Goal: Information Seeking & Learning: Check status

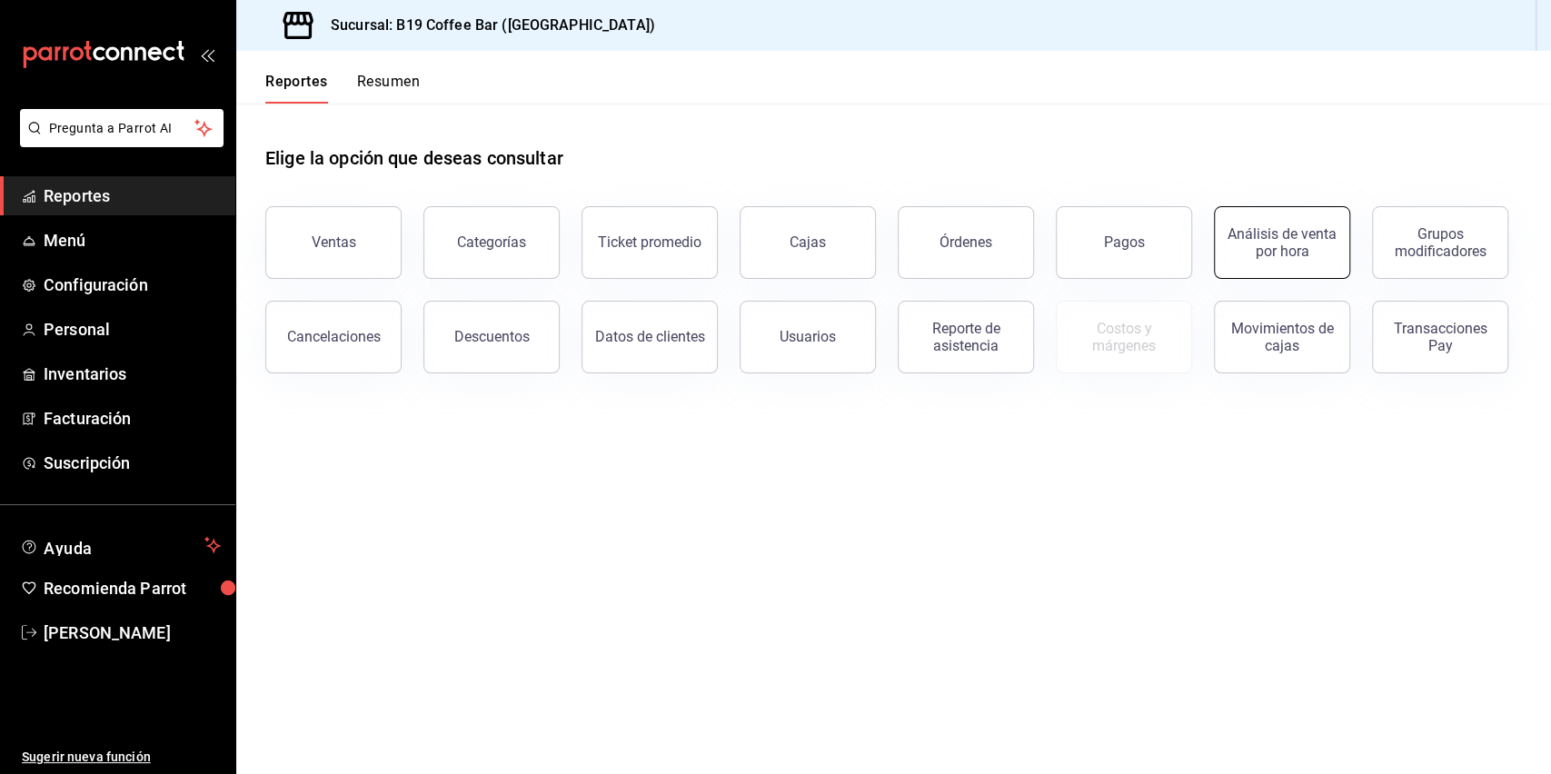
click at [1302, 242] on div "Análisis de venta por hora" at bounding box center [1282, 242] width 113 height 35
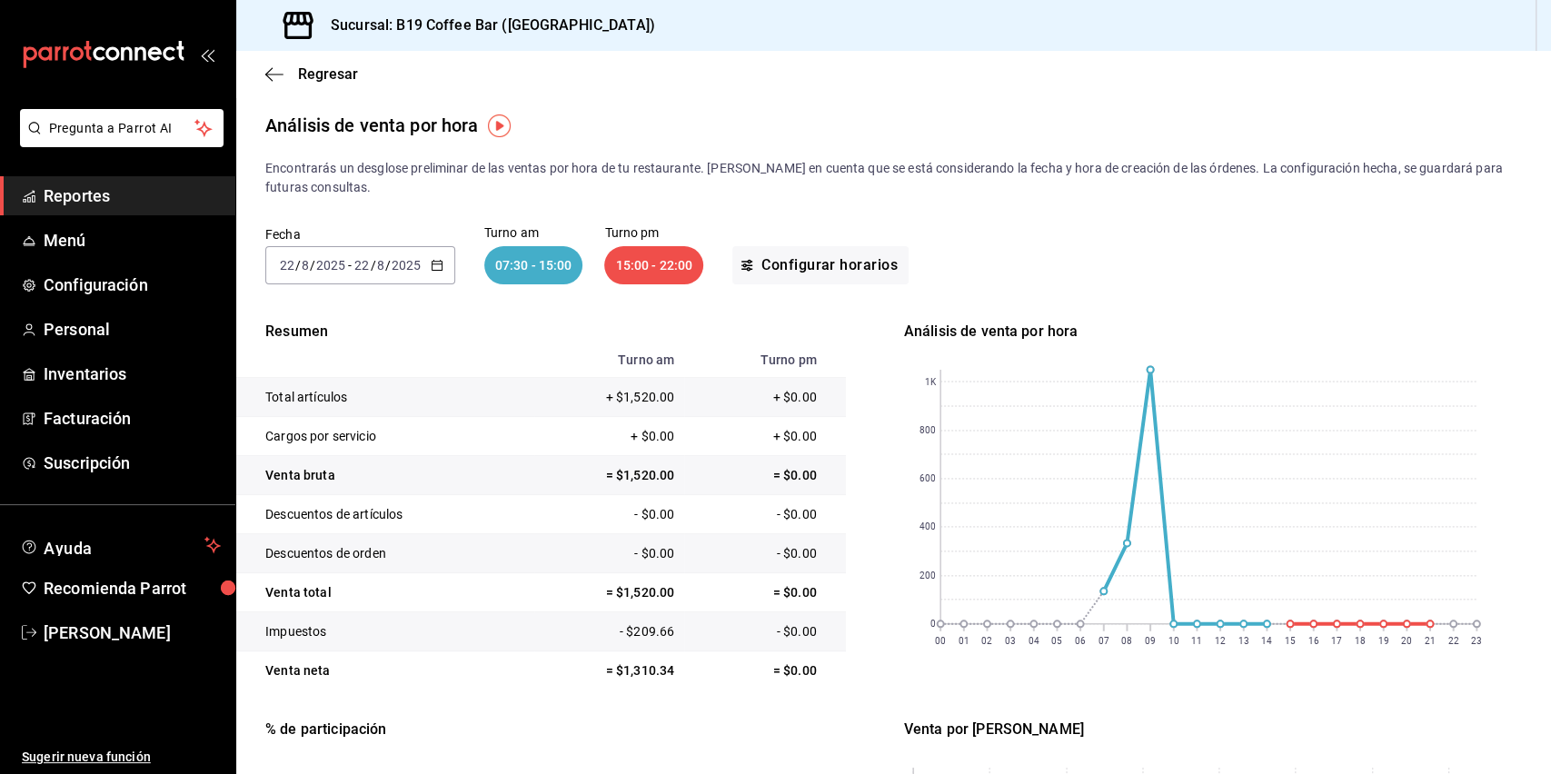
click at [416, 265] on input "2025" at bounding box center [406, 265] width 31 height 15
click at [456, 272] on div "Fecha [DATE] [DATE] - [DATE] [DATE] Turno am 07:30 - 15:00 Turno pm 15:00 - 22:…" at bounding box center [893, 255] width 1256 height 116
click at [425, 276] on div "[DATE] [DATE] - [DATE] [DATE]" at bounding box center [360, 265] width 190 height 38
click at [349, 370] on span "Ayer" at bounding box center [351, 361] width 141 height 19
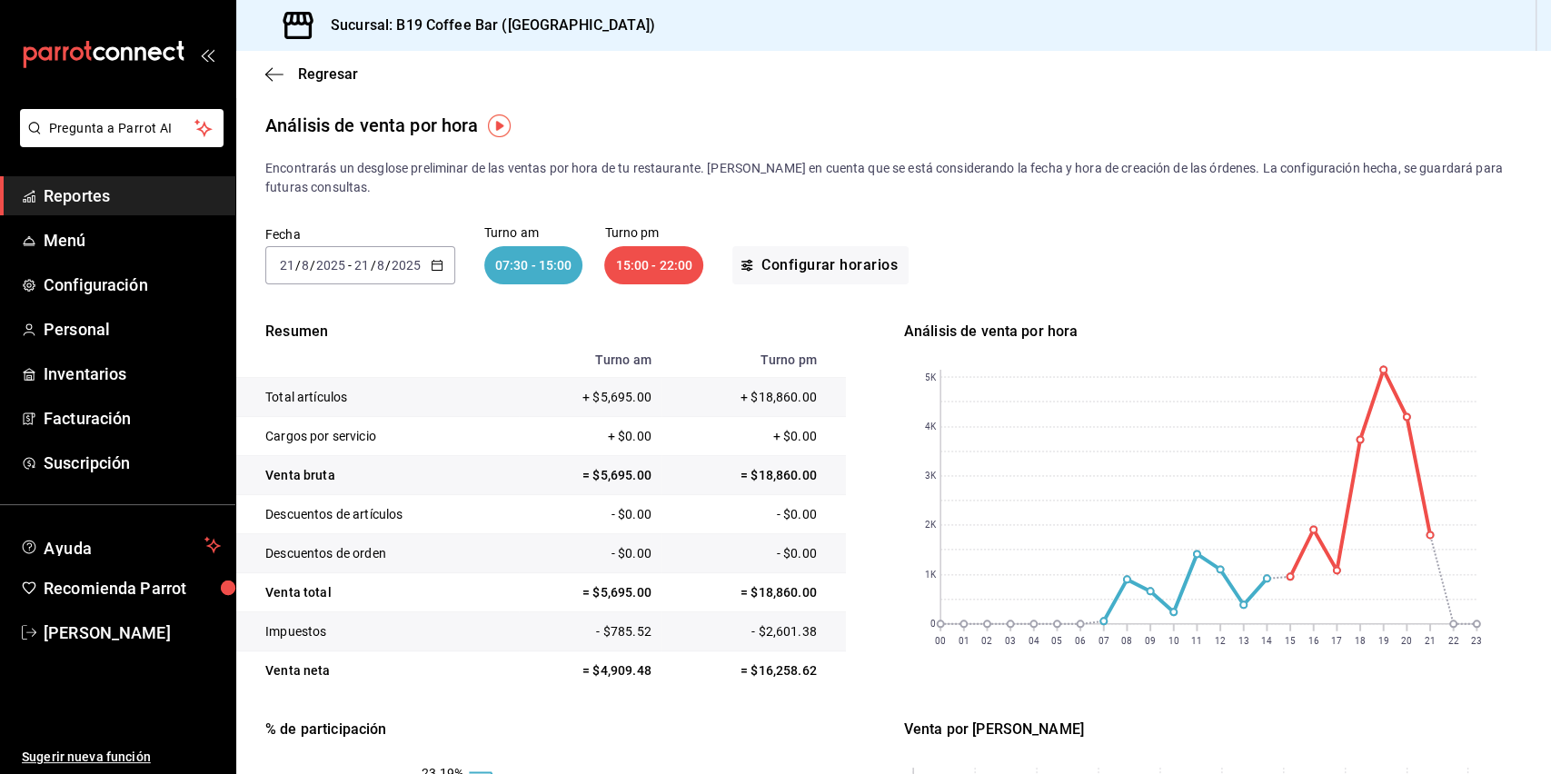
click at [385, 262] on span "/" at bounding box center [387, 265] width 5 height 15
click at [267, 75] on icon "button" at bounding box center [268, 74] width 7 height 14
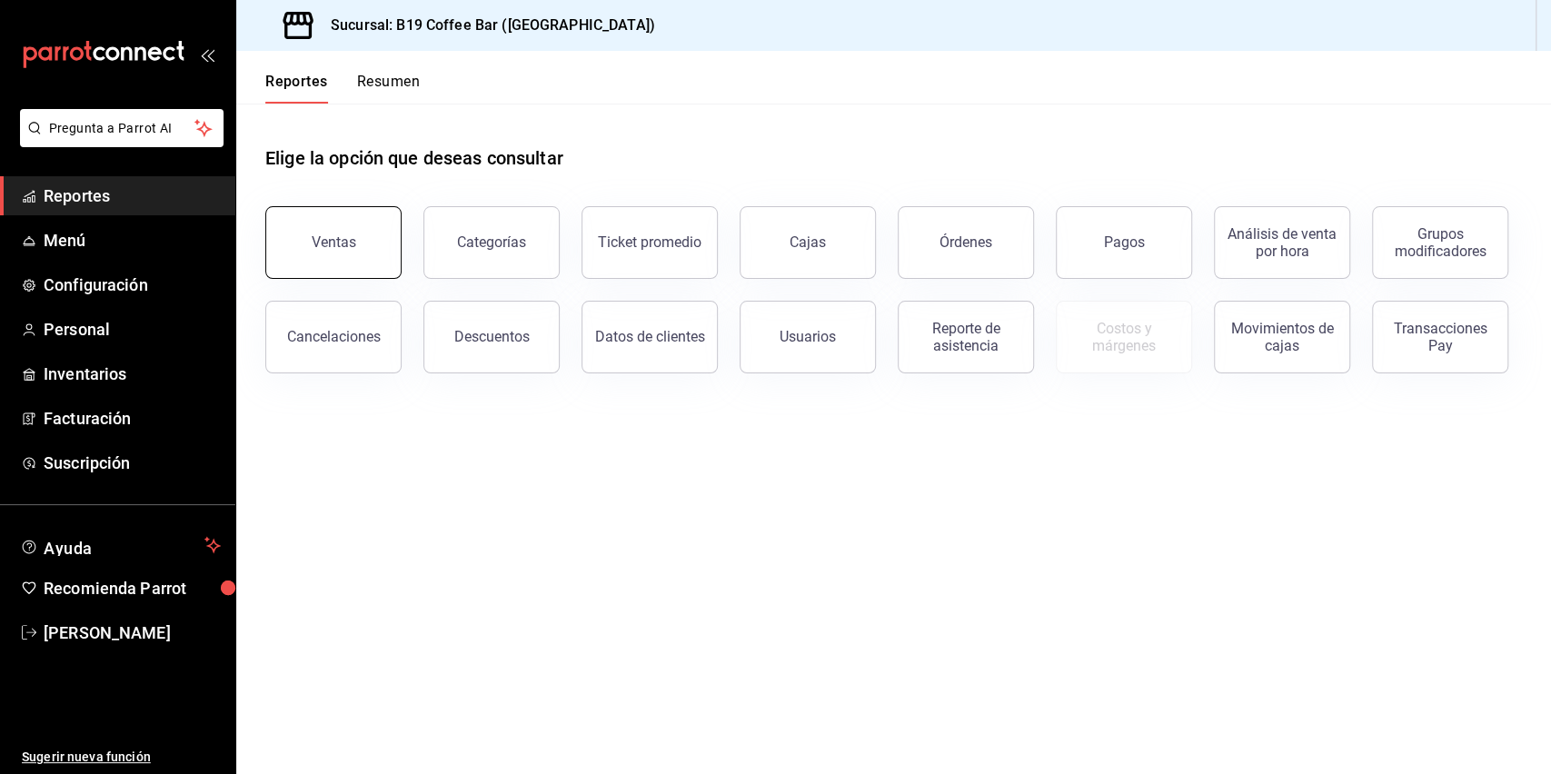
click at [384, 242] on button "Ventas" at bounding box center [333, 242] width 136 height 73
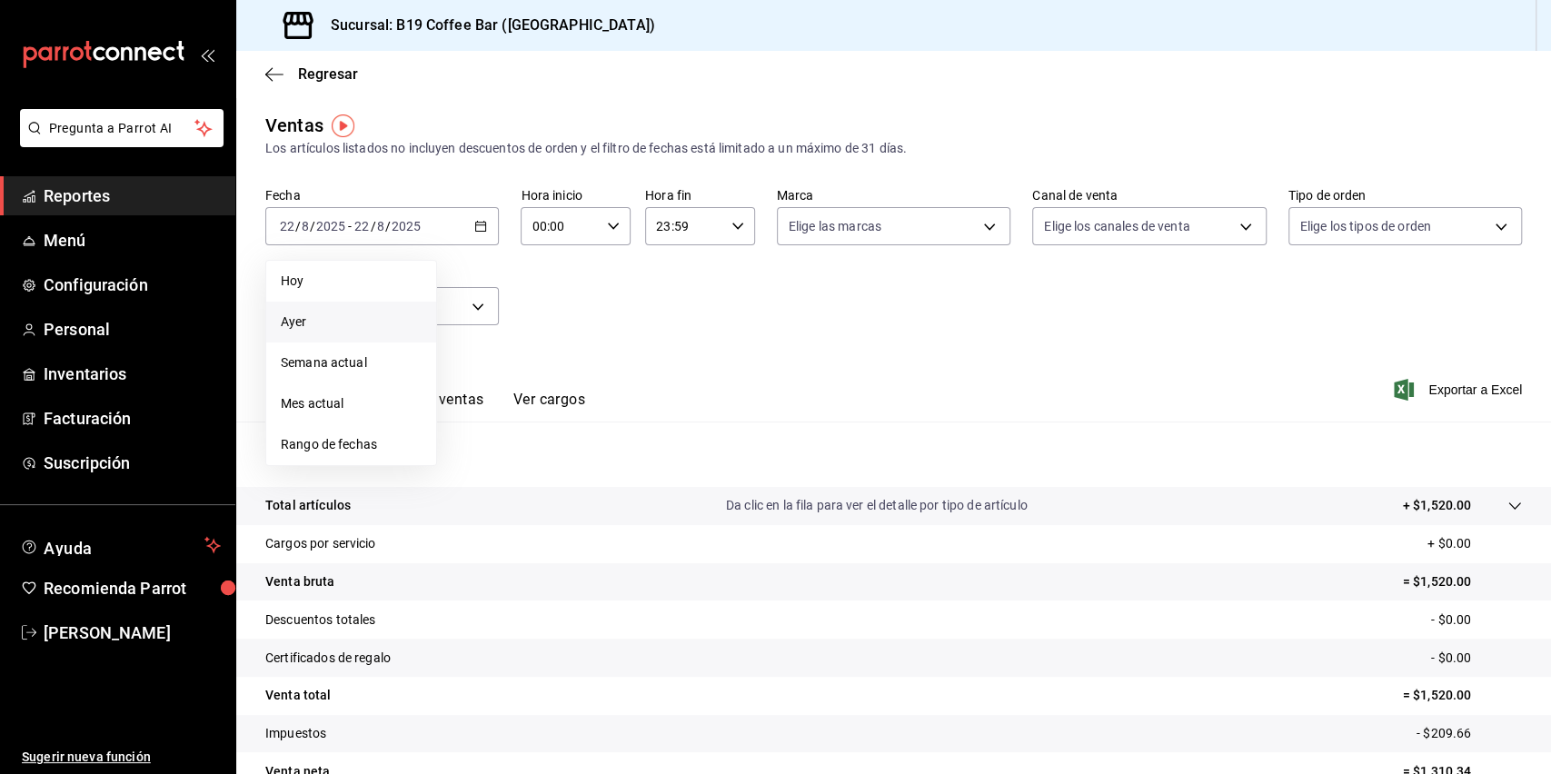
click at [358, 316] on span "Ayer" at bounding box center [351, 322] width 141 height 19
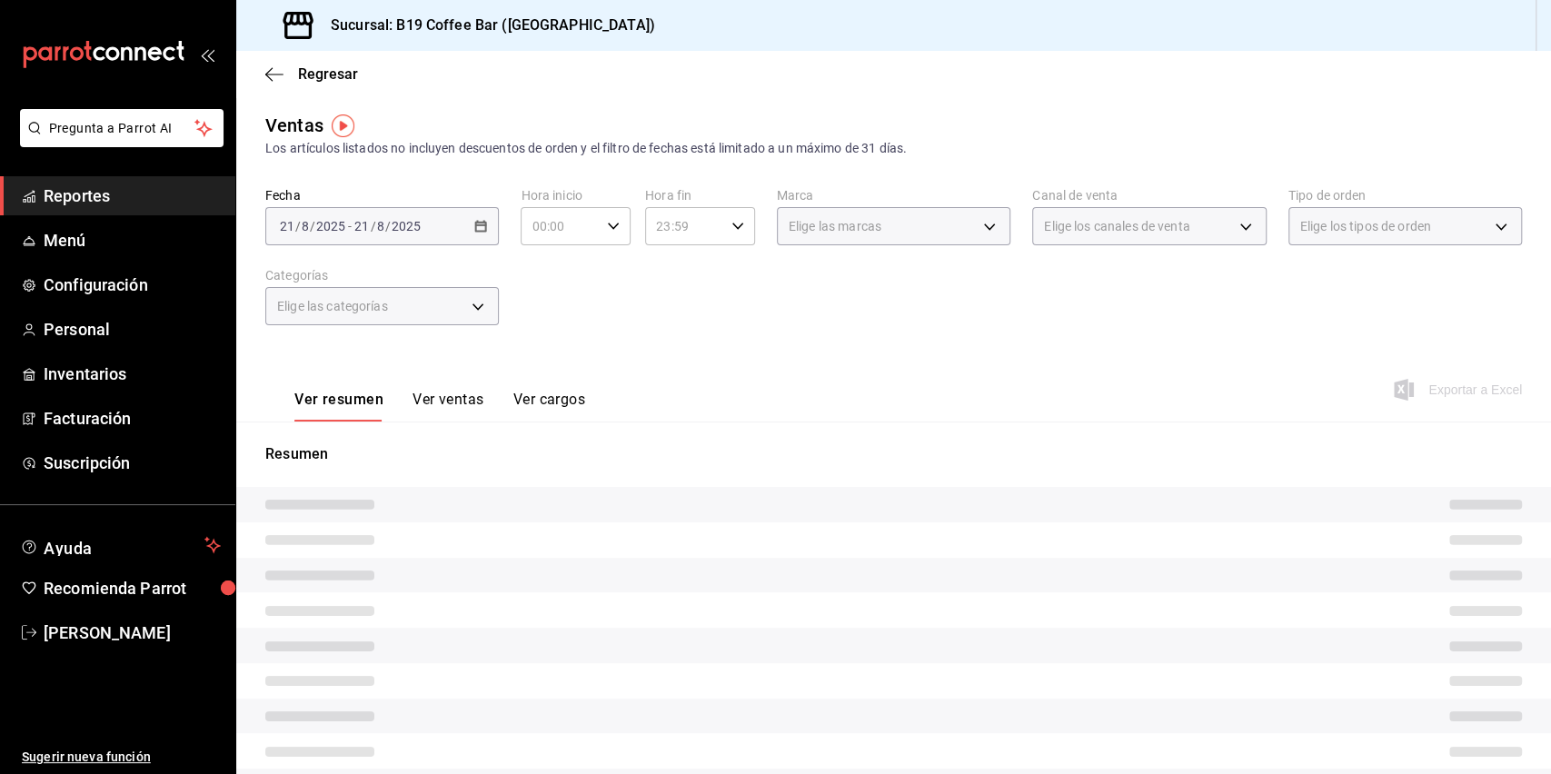
click at [614, 299] on div "Fecha [DATE] [DATE] - [DATE] [DATE] Hora inicio 00:00 Hora inicio Hora fin 23:5…" at bounding box center [893, 267] width 1256 height 160
